Goal: Navigation & Orientation: Find specific page/section

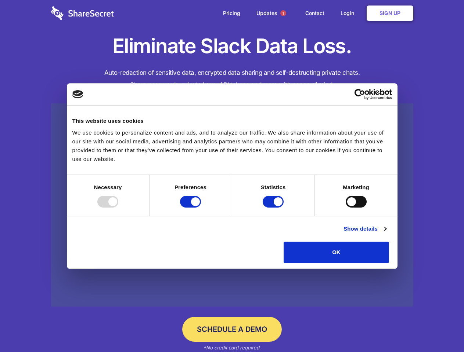
click at [118, 208] on div at bounding box center [107, 202] width 21 height 12
click at [201, 208] on input "Preferences" at bounding box center [190, 202] width 21 height 12
checkbox input "false"
click at [274, 208] on input "Statistics" at bounding box center [273, 202] width 21 height 12
checkbox input "false"
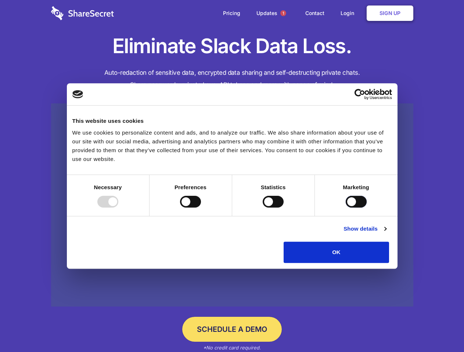
click at [345, 208] on input "Marketing" at bounding box center [355, 202] width 21 height 12
checkbox input "true"
click at [386, 234] on link "Show details" at bounding box center [364, 229] width 43 height 9
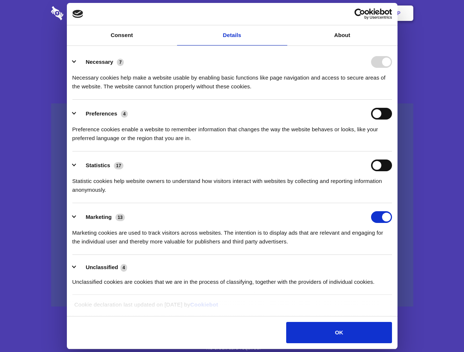
click at [392, 100] on li "Necessary 7 Necessary cookies help make a website usable by enabling basic func…" at bounding box center [231, 74] width 319 height 52
click at [283, 13] on span "1" at bounding box center [283, 13] width 6 height 6
